Goal: Information Seeking & Learning: Learn about a topic

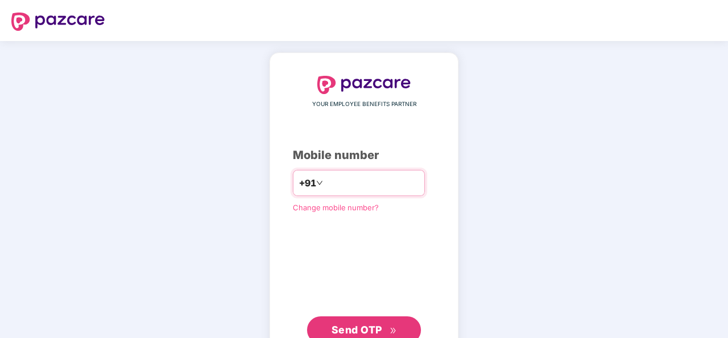
type input "**********"
click at [361, 326] on span "Send OTP" at bounding box center [356, 329] width 51 height 12
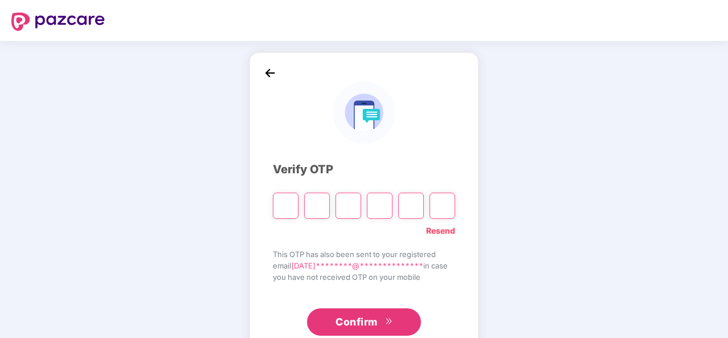
type input "*"
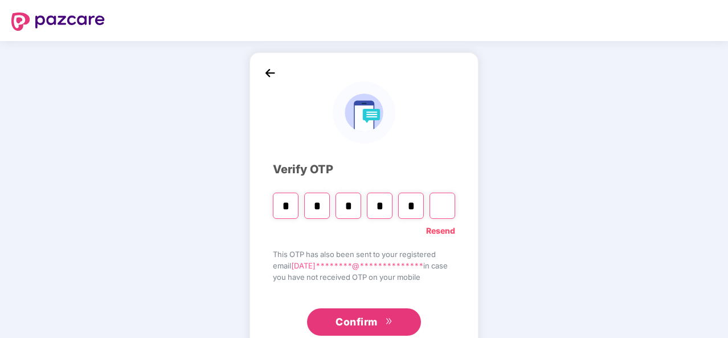
type input "*"
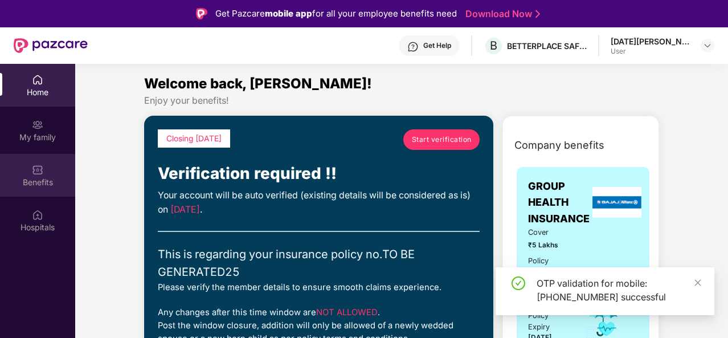
click at [39, 178] on div "Benefits" at bounding box center [37, 181] width 75 height 11
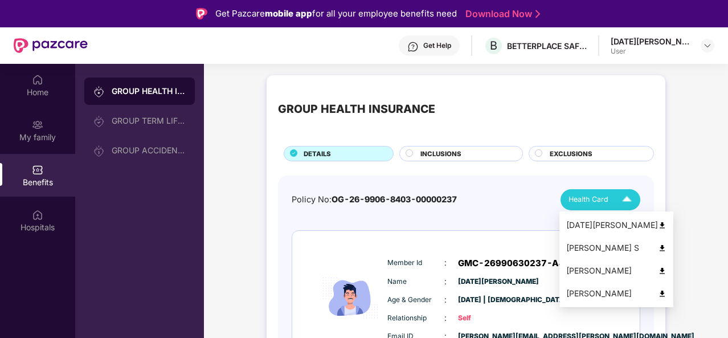
click at [592, 200] on span "Health Card" at bounding box center [588, 199] width 40 height 11
click at [592, 223] on div "[DATE][PERSON_NAME]" at bounding box center [616, 225] width 100 height 13
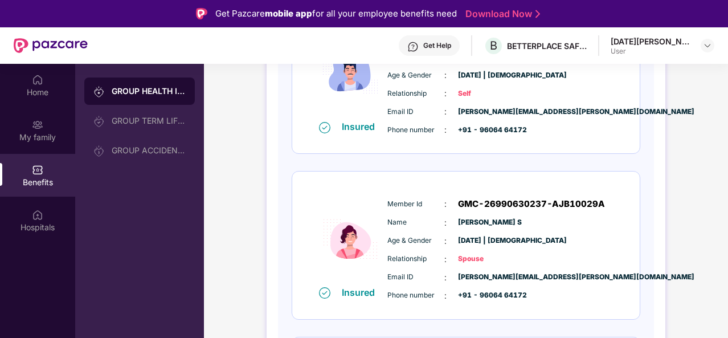
scroll to position [254, 0]
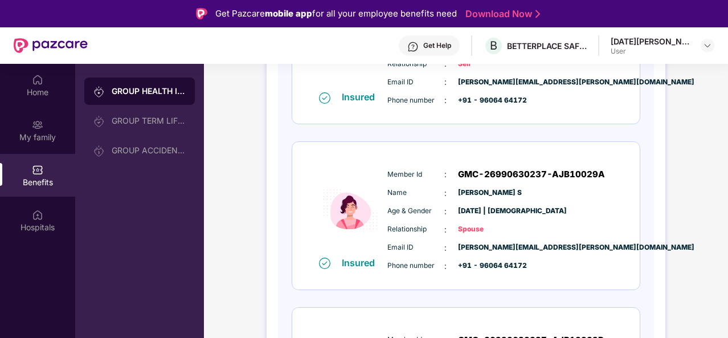
click at [543, 221] on div "Member Id : GMC-26990630237-AJB10029A Name : [PERSON_NAME] S Age & Gender : [DA…" at bounding box center [500, 220] width 232 height 116
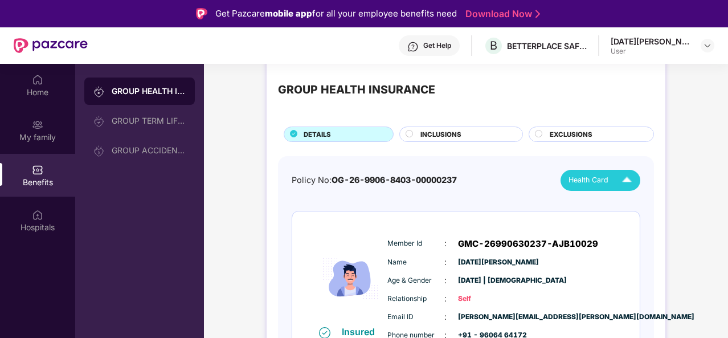
scroll to position [0, 0]
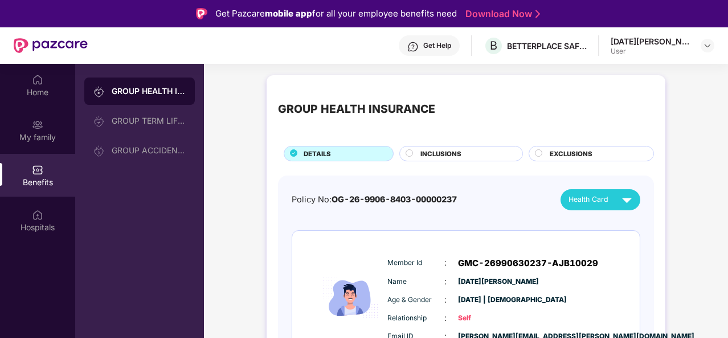
click at [450, 151] on span "INCLUSIONS" at bounding box center [440, 154] width 41 height 10
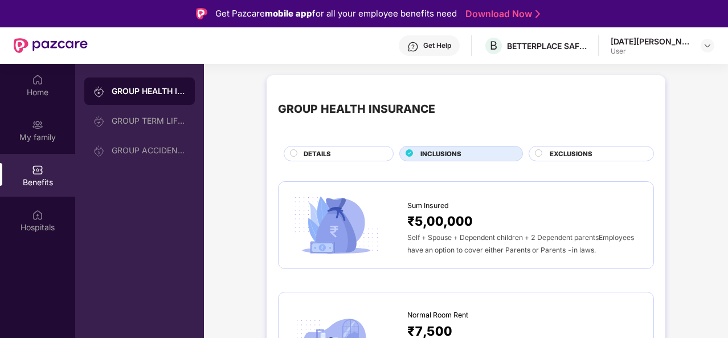
click at [335, 149] on div "DETAILS" at bounding box center [342, 155] width 89 height 12
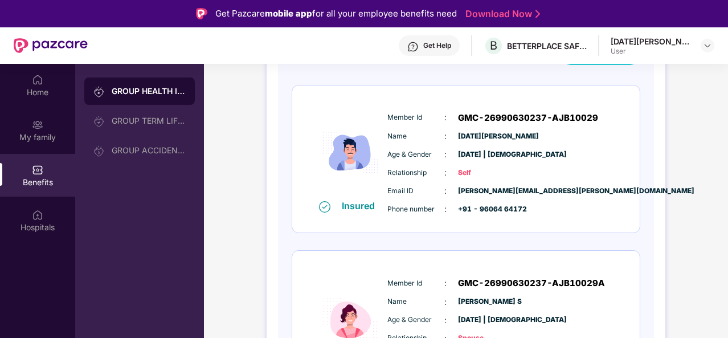
scroll to position [130, 0]
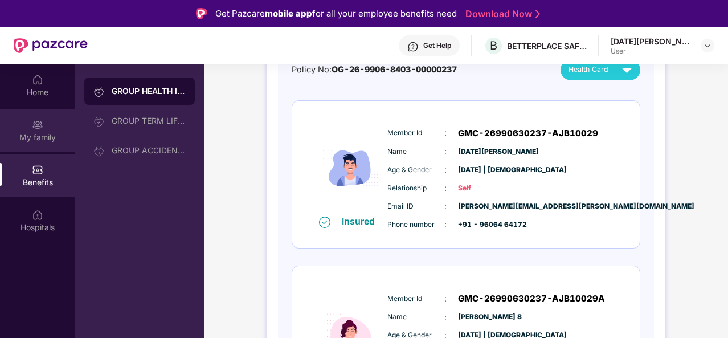
click at [36, 128] on img at bounding box center [37, 124] width 11 height 11
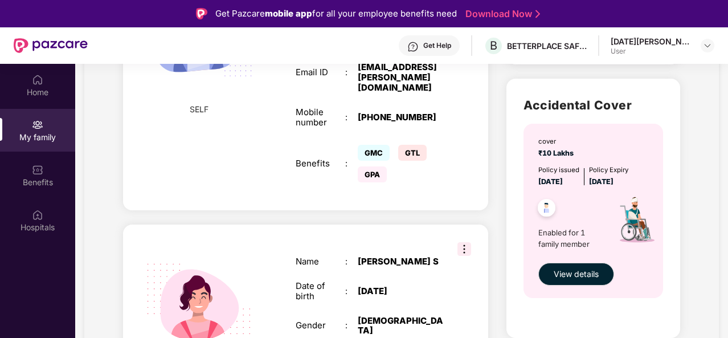
scroll to position [602, 0]
